Goal: Task Accomplishment & Management: Use online tool/utility

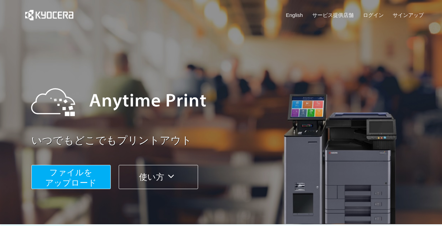
click at [44, 179] on button "ファイルを ​​アップロード" at bounding box center [70, 177] width 79 height 24
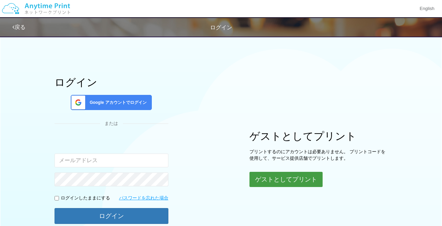
click at [279, 182] on button "ゲストとしてプリント" at bounding box center [286, 179] width 73 height 15
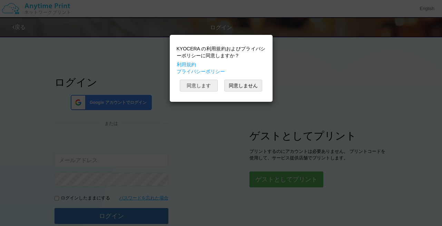
click at [209, 86] on button "同意します" at bounding box center [199, 86] width 38 height 12
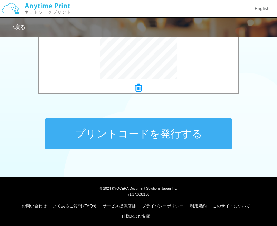
scroll to position [307, 0]
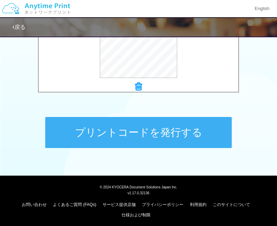
click at [192, 134] on button "プリントコードを発行する" at bounding box center [138, 132] width 187 height 31
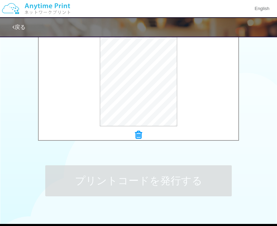
scroll to position [256, 0]
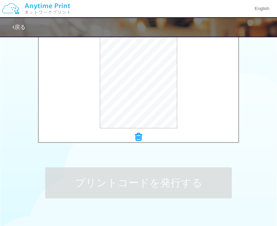
click at [221, 120] on div "プレビュー" at bounding box center [139, 74] width 200 height 109
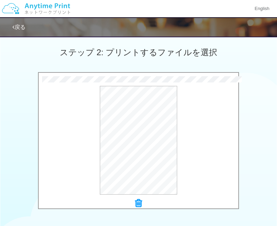
scroll to position [191, 0]
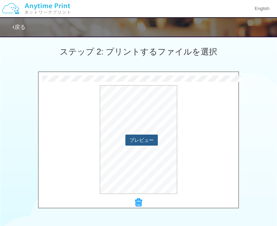
click at [151, 141] on button "プレビュー" at bounding box center [141, 140] width 32 height 11
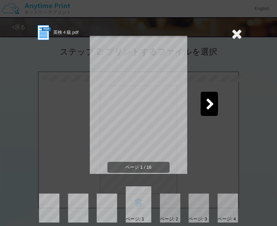
click at [211, 100] on icon at bounding box center [210, 105] width 9 height 12
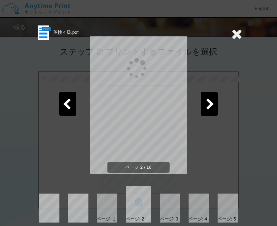
click at [211, 100] on icon at bounding box center [210, 105] width 9 height 12
click at [237, 37] on icon at bounding box center [236, 34] width 11 height 14
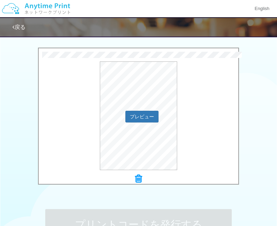
scroll to position [220, 0]
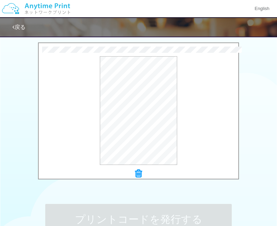
click at [139, 174] on icon at bounding box center [138, 173] width 7 height 9
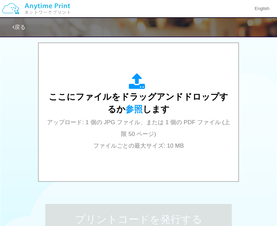
scroll to position [0, 0]
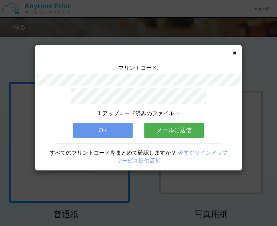
click at [185, 125] on button "メールに送信" at bounding box center [173, 130] width 59 height 15
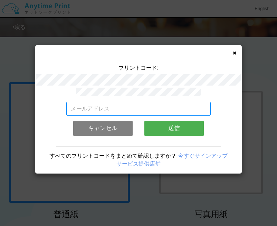
click at [155, 105] on input "email" at bounding box center [138, 109] width 145 height 14
type input "[EMAIL_ADDRESS][DOMAIN_NAME]"
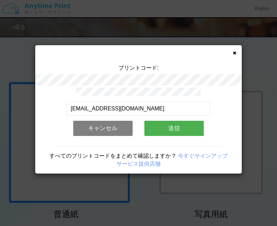
click at [163, 125] on button "送信" at bounding box center [173, 128] width 59 height 15
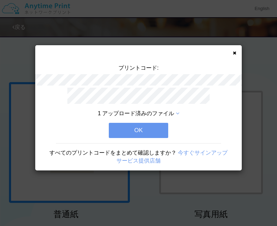
click at [163, 125] on button "OK" at bounding box center [138, 130] width 59 height 15
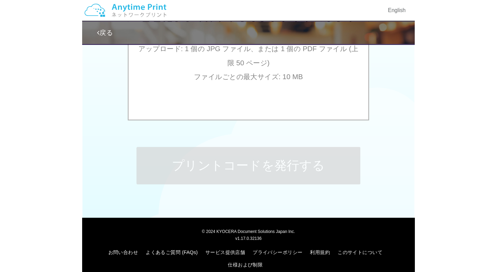
scroll to position [254, 0]
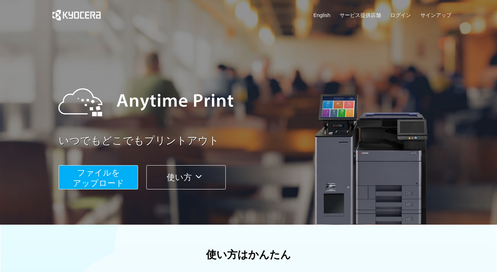
click at [102, 183] on span "ファイルを ​​アップロード" at bounding box center [98, 178] width 51 height 20
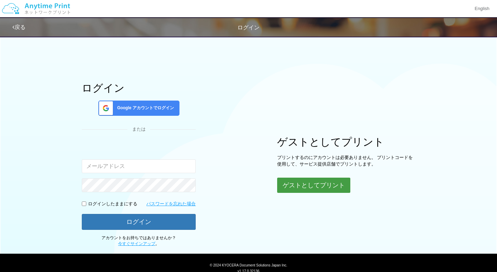
click at [323, 185] on button "ゲストとしてプリント" at bounding box center [313, 185] width 73 height 15
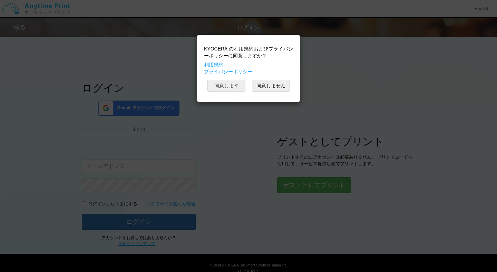
click at [233, 87] on button "同意します" at bounding box center [227, 86] width 38 height 12
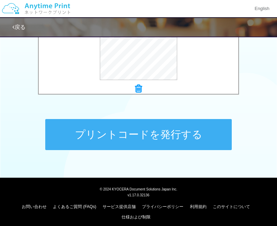
scroll to position [305, 0]
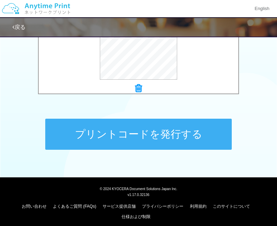
click at [178, 134] on button "プリントコードを発行する" at bounding box center [138, 134] width 187 height 31
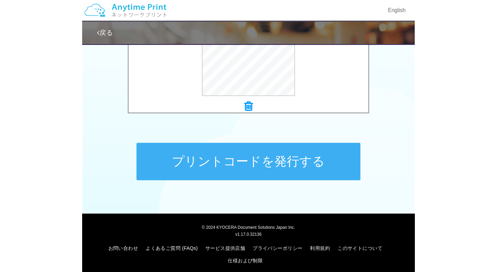
scroll to position [0, 0]
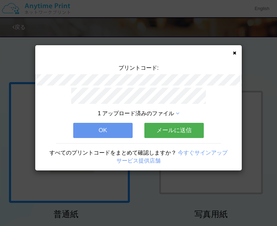
click at [178, 134] on button "メールに送信" at bounding box center [173, 130] width 59 height 15
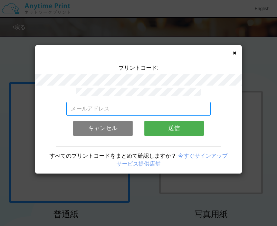
click at [153, 108] on input "email" at bounding box center [138, 109] width 145 height 14
type input "あ"
type input "[EMAIL_ADDRESS][DOMAIN_NAME]"
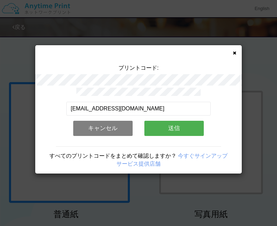
click at [160, 126] on button "送信" at bounding box center [173, 128] width 59 height 15
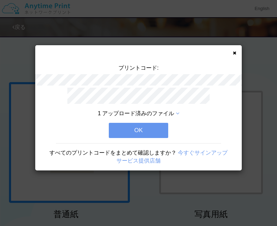
click at [159, 127] on button "OK" at bounding box center [138, 130] width 59 height 15
